Goal: Find specific page/section: Find specific page/section

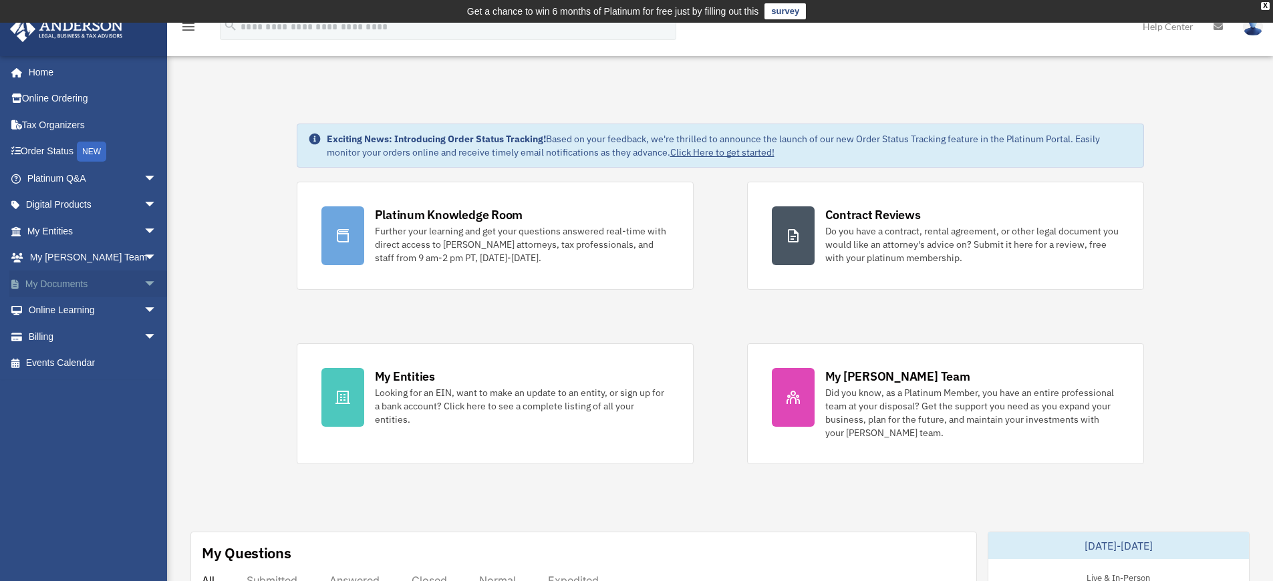
click at [55, 287] on link "My Documents arrow_drop_down" at bounding box center [93, 284] width 168 height 27
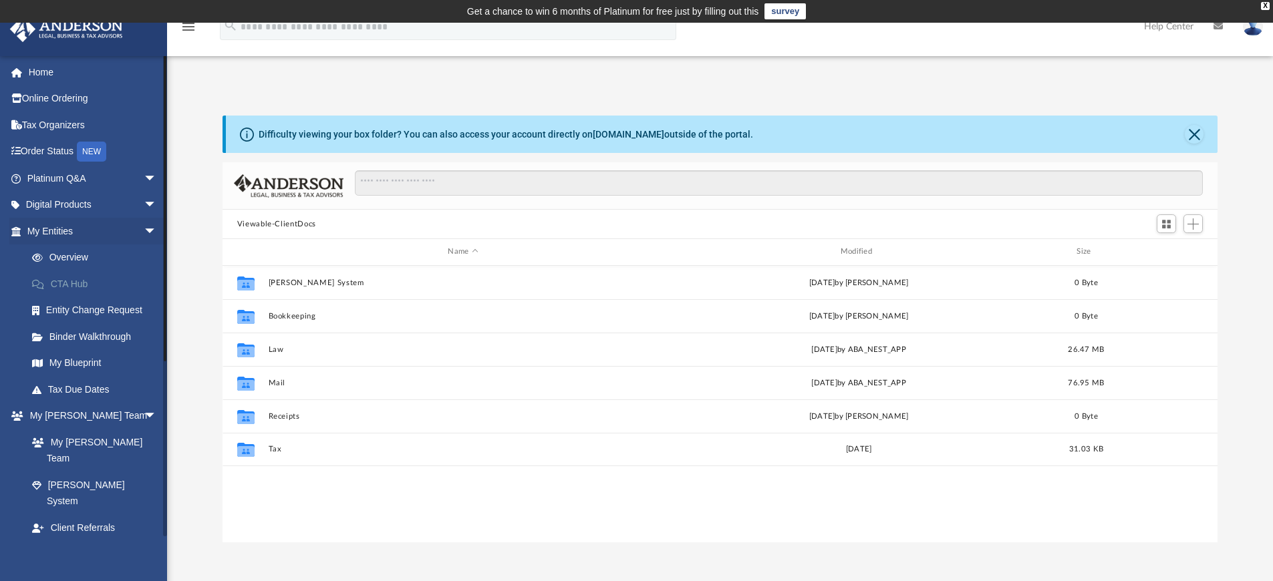
scroll to position [294, 985]
click at [210, 74] on div "App [EMAIL_ADDRESS][DOMAIN_NAME] Sign Out [EMAIL_ADDRESS][DOMAIN_NAME] Home Onl…" at bounding box center [636, 308] width 1273 height 469
click at [541, 79] on div "App [EMAIL_ADDRESS][DOMAIN_NAME] Sign Out [EMAIL_ADDRESS][DOMAIN_NAME] Home Onl…" at bounding box center [636, 308] width 1273 height 469
click at [315, 100] on div "Difficulty viewing your box folder? You can also access your account directly o…" at bounding box center [720, 315] width 1106 height 455
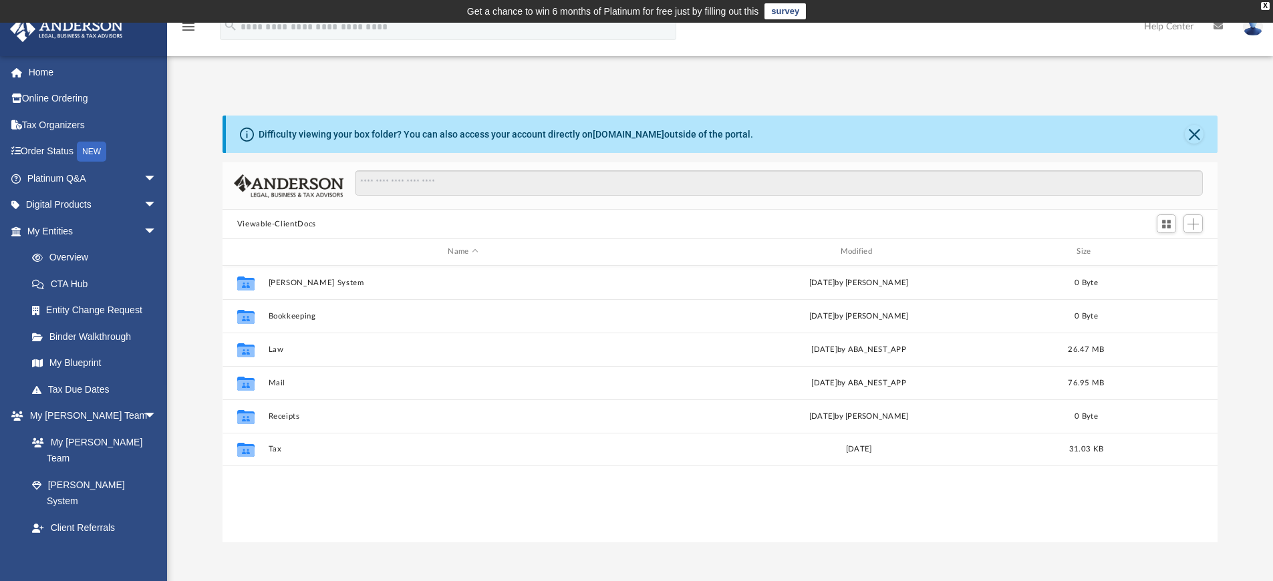
drag, startPoint x: 203, startPoint y: 104, endPoint x: 374, endPoint y: 155, distance: 178.6
click at [374, 155] on div "Difficulty viewing your box folder? You can also access your account directly o…" at bounding box center [720, 315] width 1106 height 455
click at [972, 86] on div "App [EMAIL_ADDRESS][DOMAIN_NAME] Sign Out [EMAIL_ADDRESS][DOMAIN_NAME] Home Onl…" at bounding box center [636, 308] width 1273 height 469
click at [1195, 134] on button "Close" at bounding box center [1194, 134] width 19 height 19
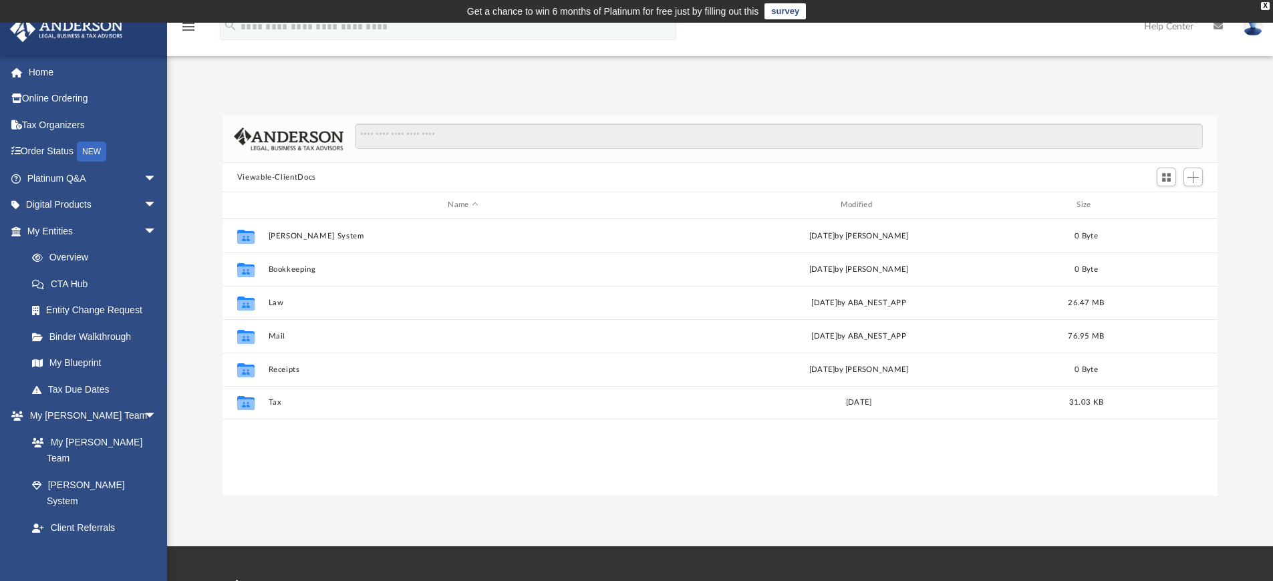
click at [188, 106] on div "Difficulty viewing your box folder? You can also access your account directly o…" at bounding box center [720, 292] width 1106 height 408
